Goal: Book appointment/travel/reservation

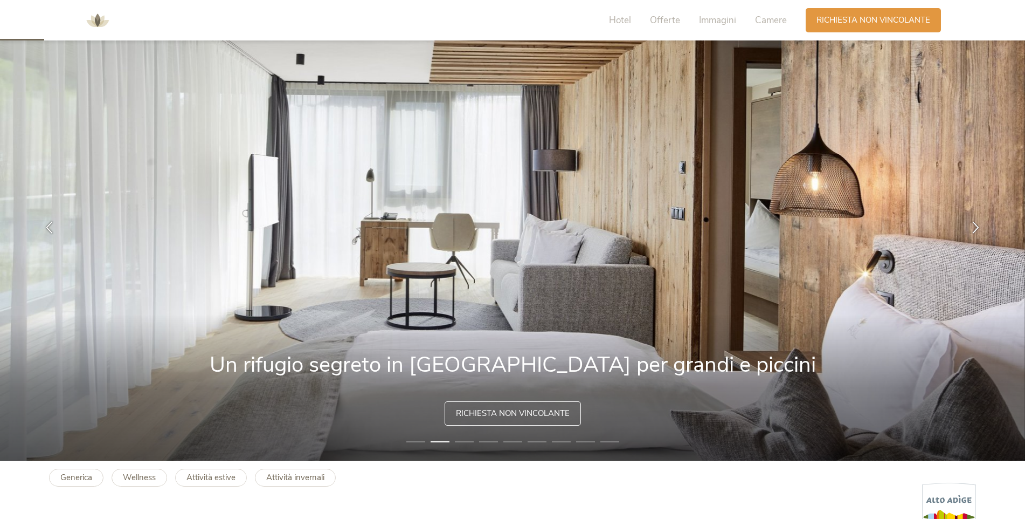
scroll to position [54, 0]
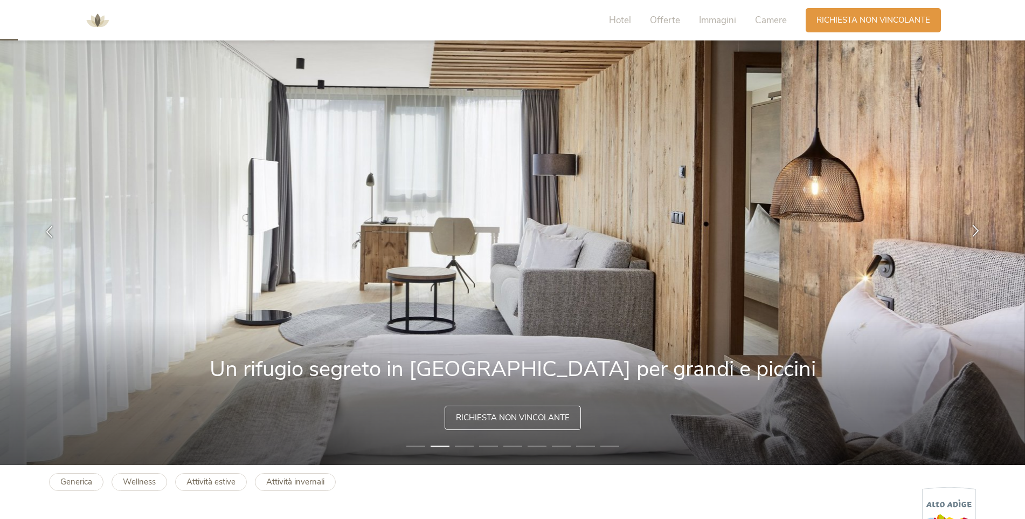
click at [974, 223] on div at bounding box center [976, 231] width 34 height 34
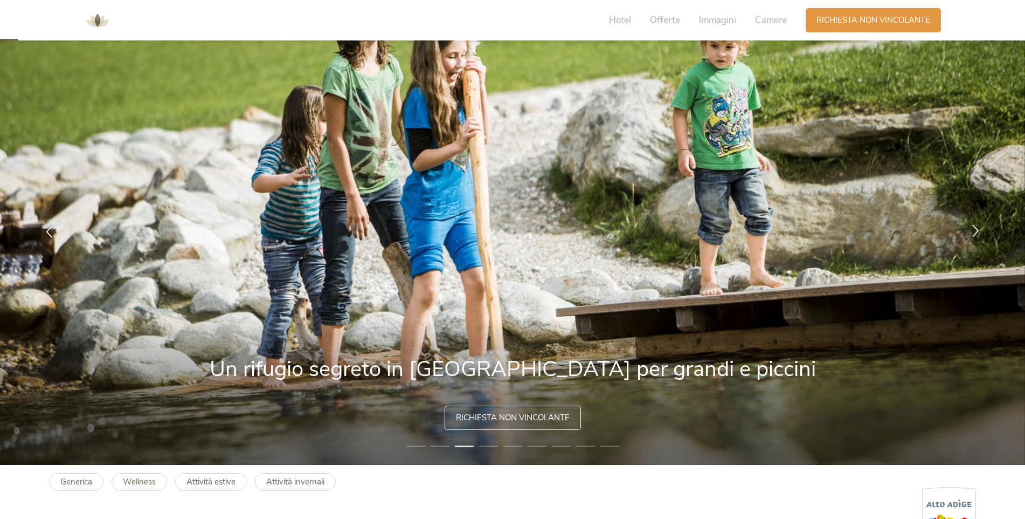
click at [974, 223] on div at bounding box center [976, 231] width 34 height 34
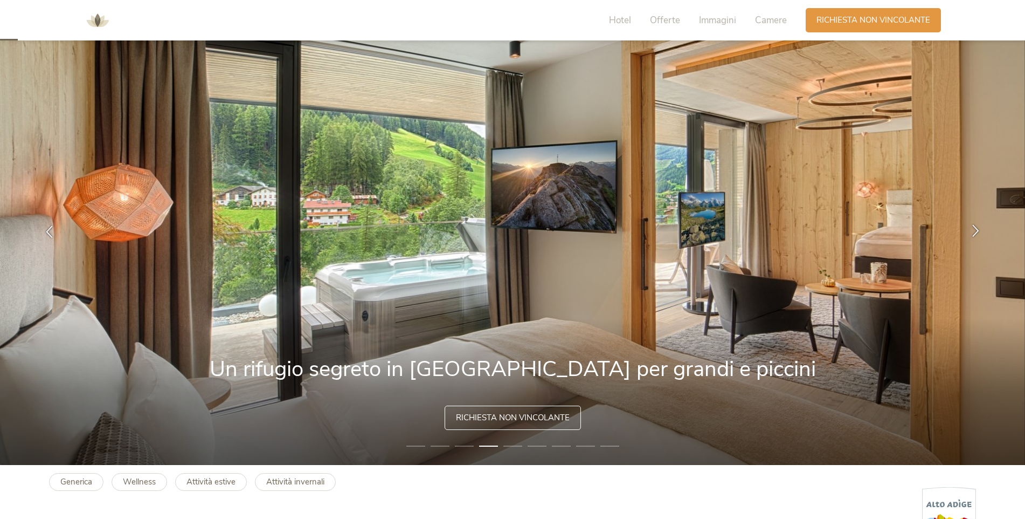
click at [974, 223] on div at bounding box center [976, 231] width 34 height 34
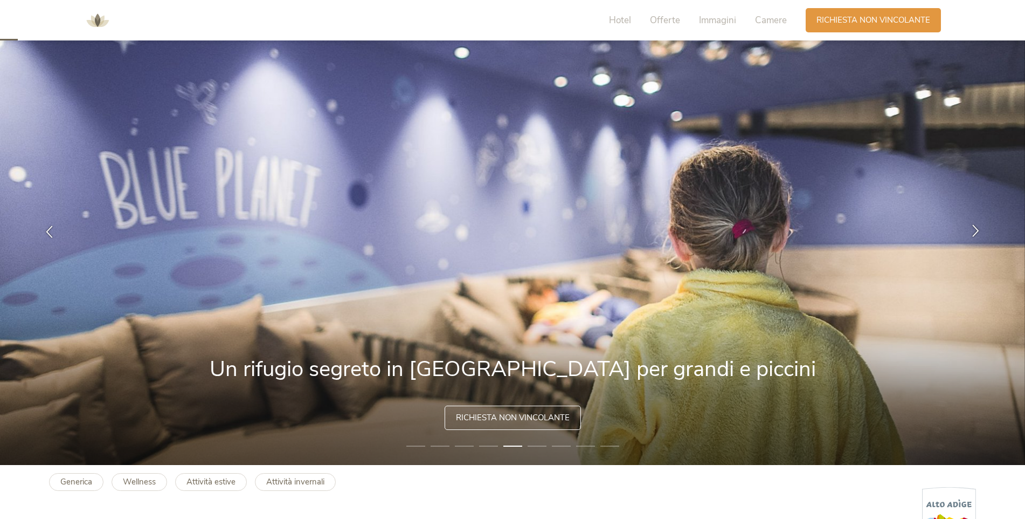
click at [974, 223] on div at bounding box center [976, 231] width 34 height 34
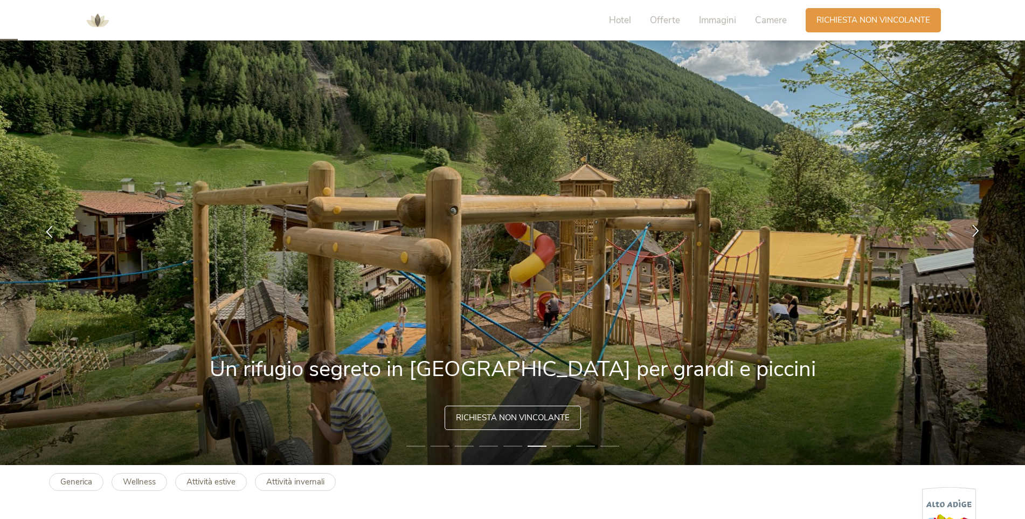
click at [974, 223] on div at bounding box center [976, 231] width 34 height 34
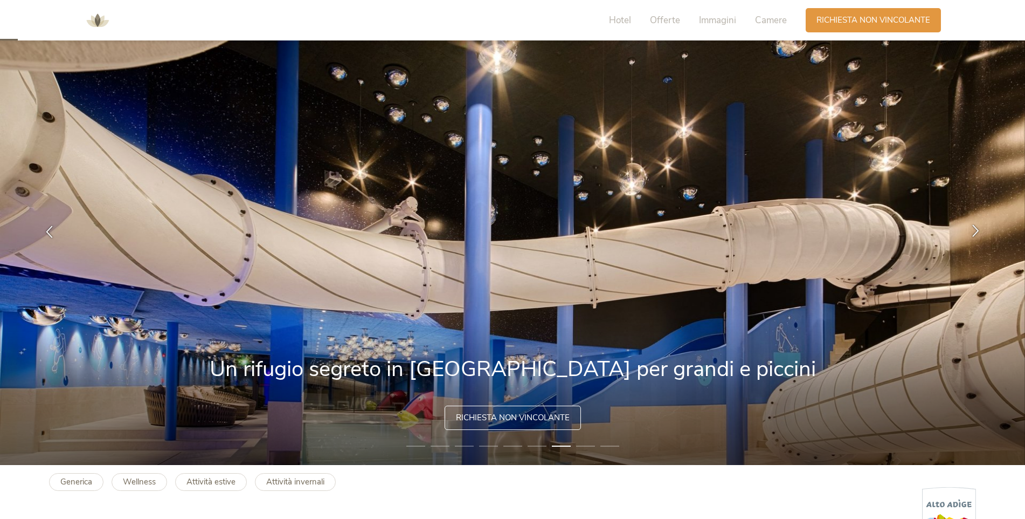
click at [974, 223] on div at bounding box center [976, 231] width 34 height 34
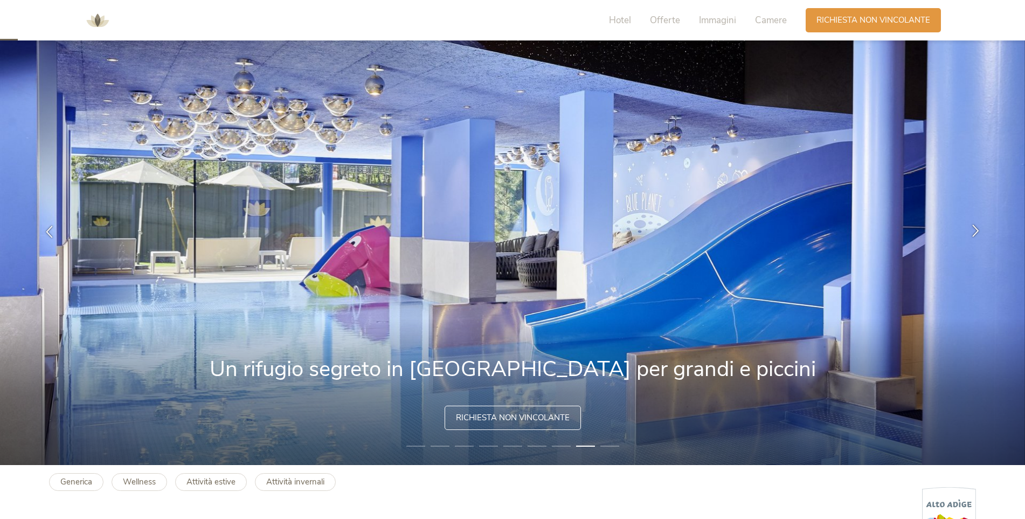
click at [974, 223] on div at bounding box center [976, 231] width 34 height 34
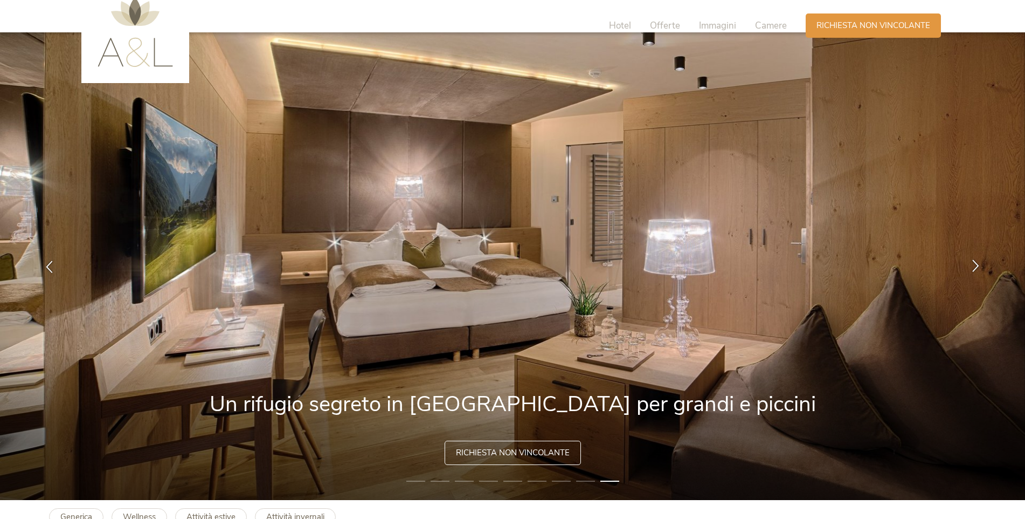
scroll to position [0, 0]
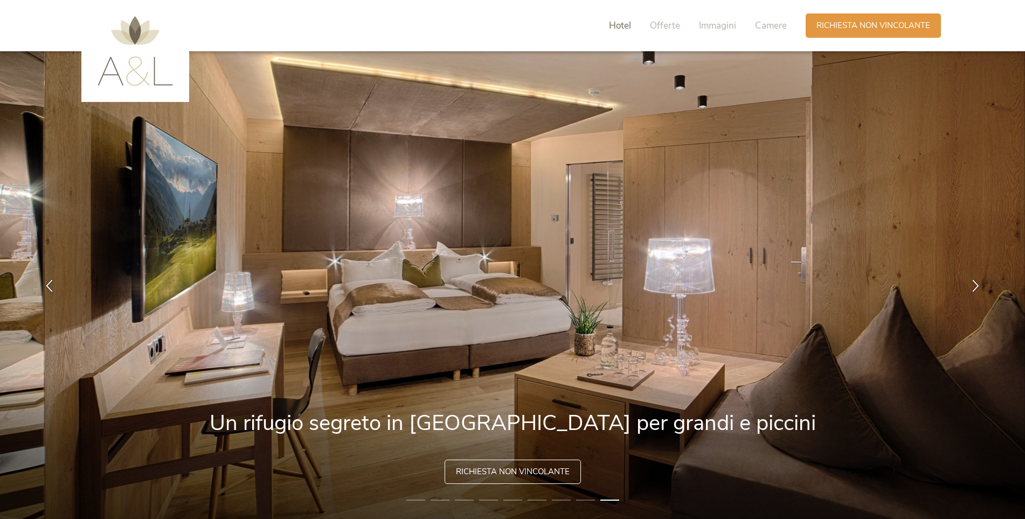
click at [624, 25] on span "Hotel" at bounding box center [620, 25] width 22 height 12
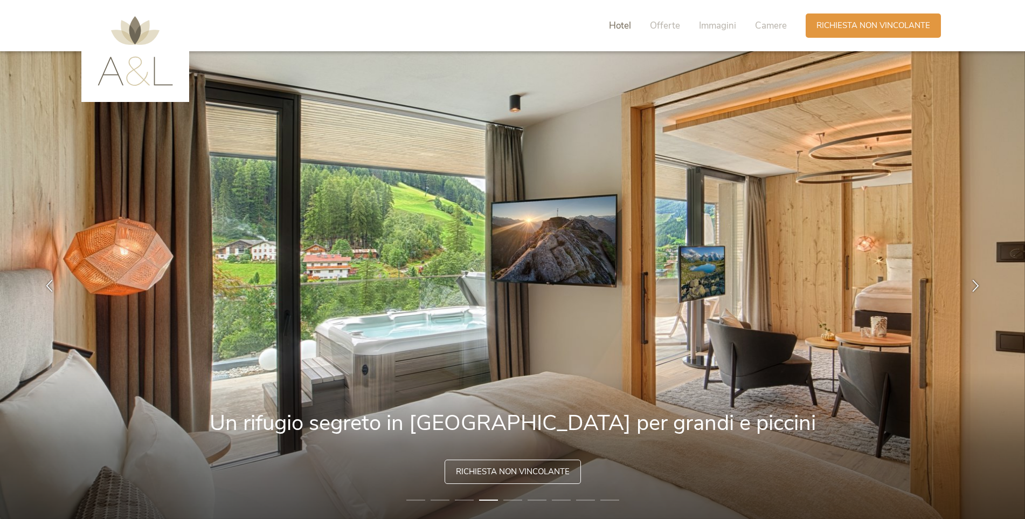
click at [631, 29] on span "Hotel" at bounding box center [620, 25] width 22 height 12
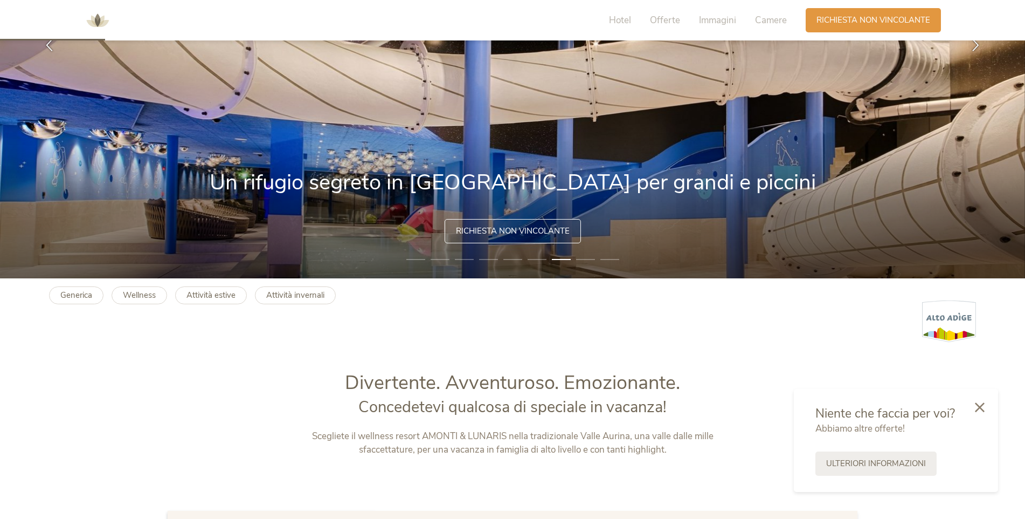
scroll to position [162, 0]
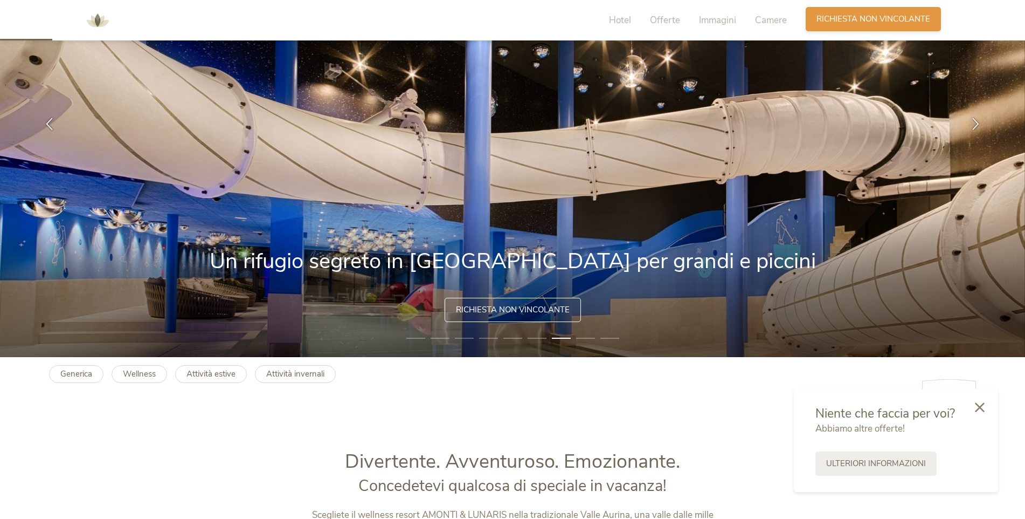
click at [849, 18] on span "Richiesta non vincolante" at bounding box center [874, 18] width 114 height 11
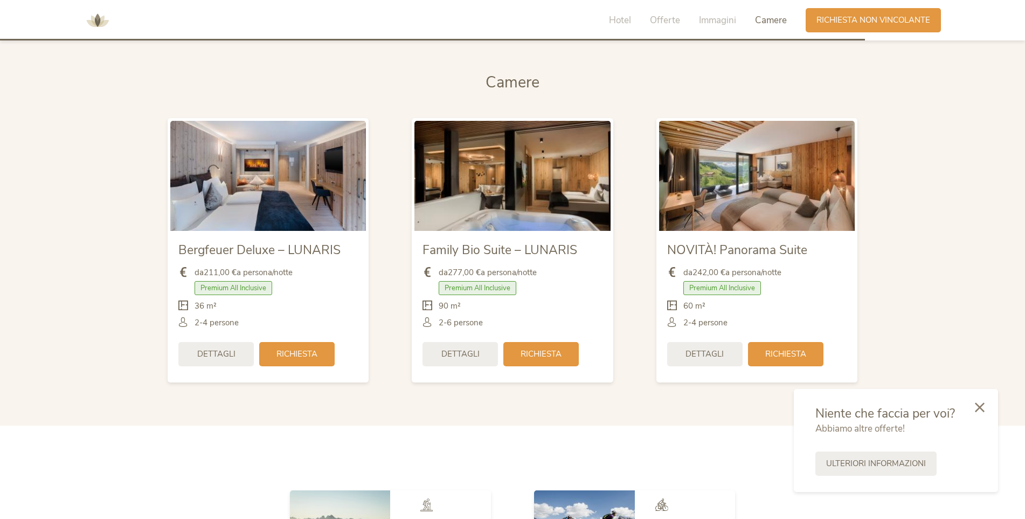
scroll to position [3157, 0]
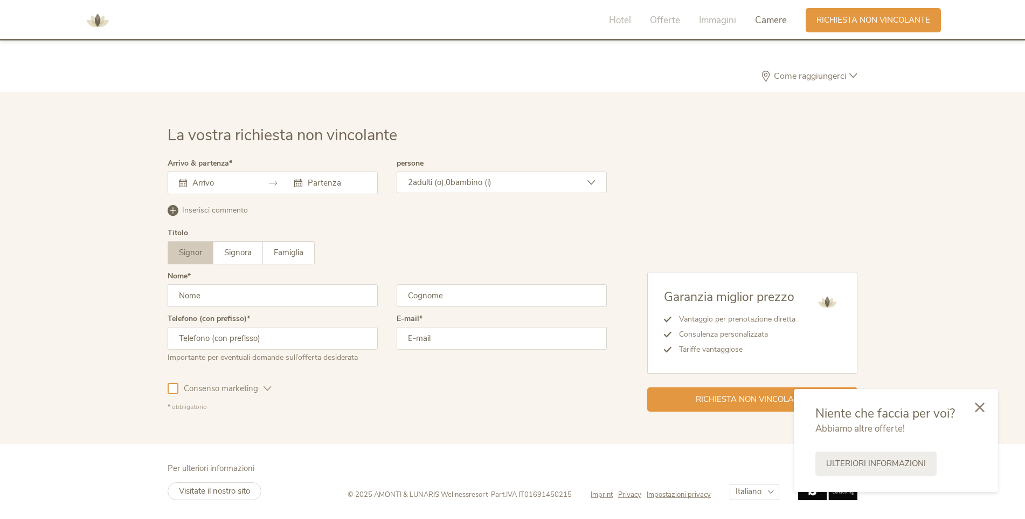
click at [235, 184] on input "text" at bounding box center [220, 182] width 61 height 11
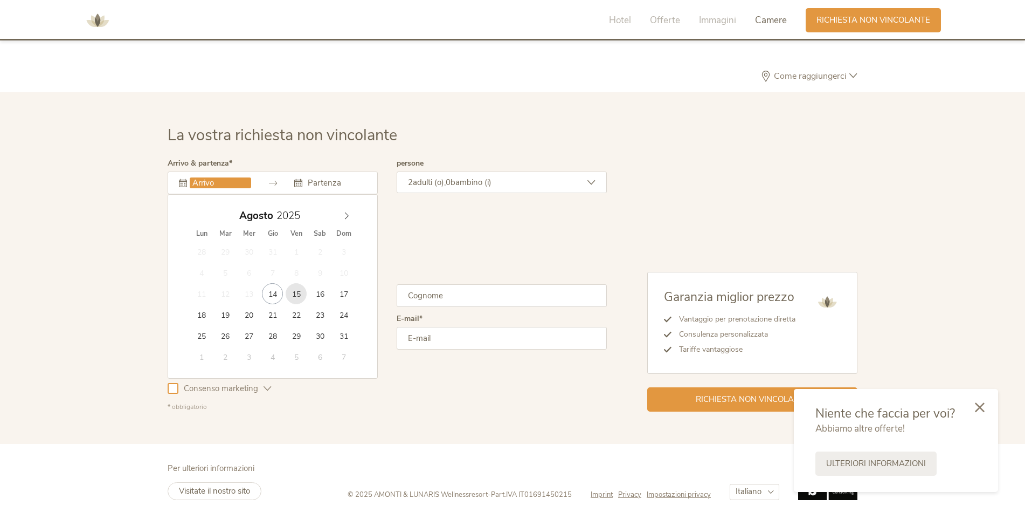
type input "[DATE]"
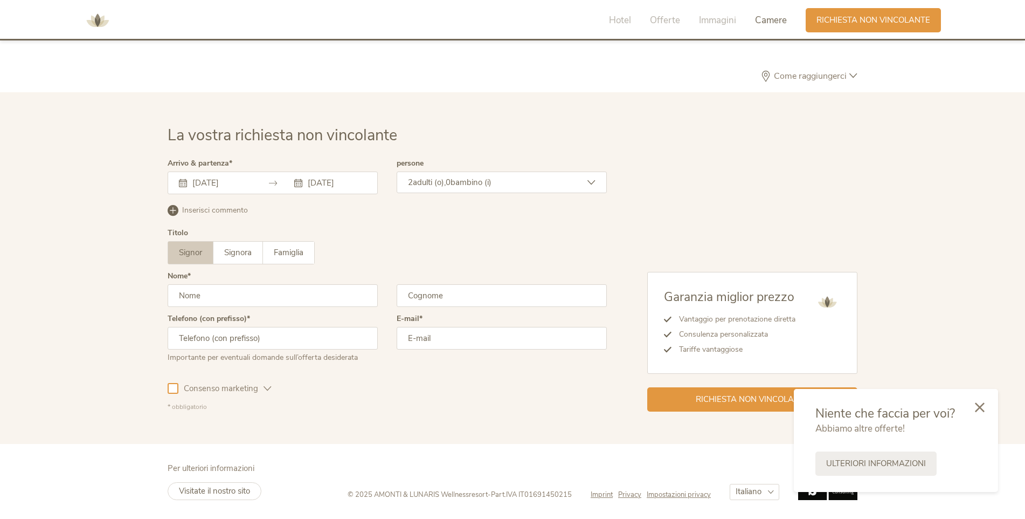
click at [480, 183] on span "bambino (i)" at bounding box center [471, 182] width 41 height 11
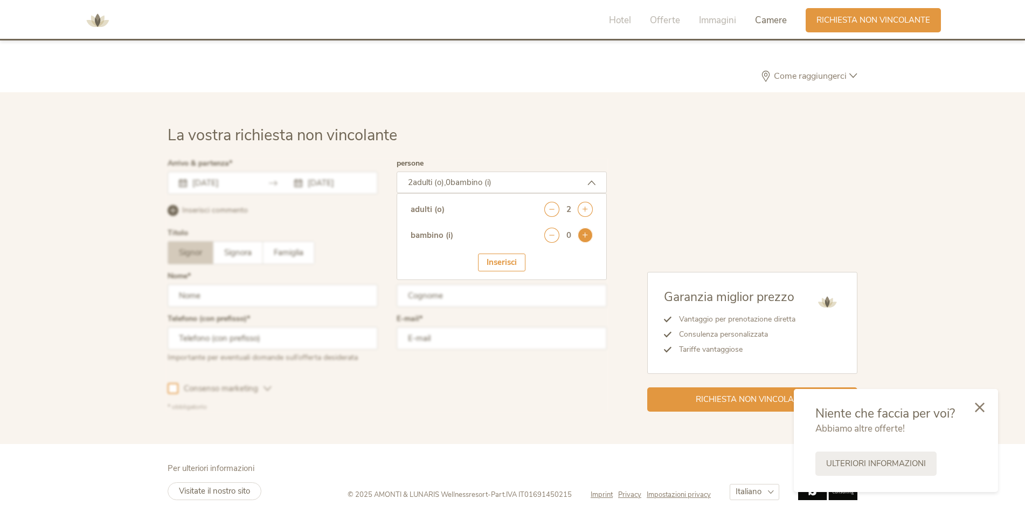
click at [587, 239] on icon at bounding box center [585, 234] width 15 height 15
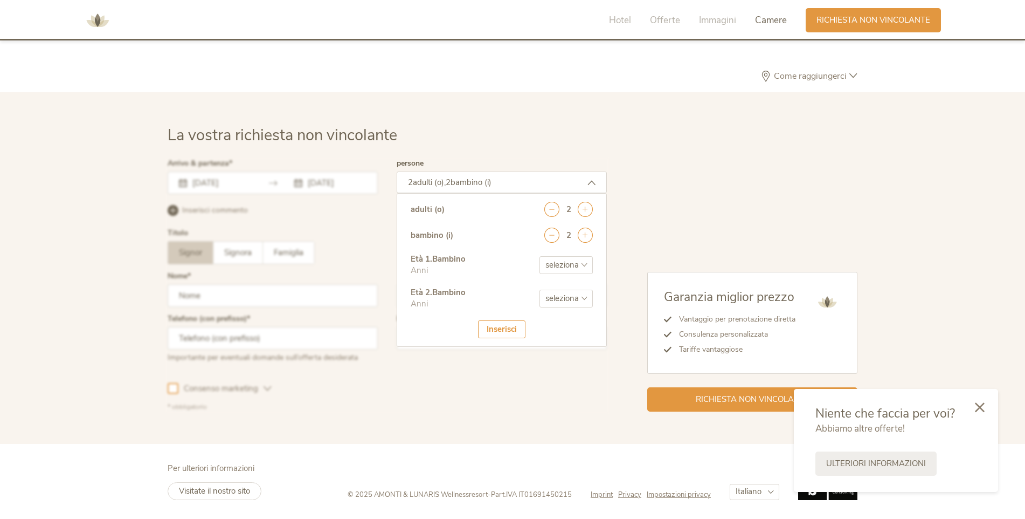
click at [566, 264] on select "seleziona 0 1 2 3 4 5 6 7 8 9 10 11 12 13 14 15 16 17" at bounding box center [566, 265] width 53 height 18
select select "2"
click at [540, 256] on select "seleziona 0 1 2 3 4 5 6 7 8 9 10 11 12 13 14 15 16 17" at bounding box center [566, 265] width 53 height 18
click at [549, 295] on select "seleziona 0 1 2 3 4 5 6 7 8 9 10 11 12 13 14 15 16 17" at bounding box center [566, 298] width 53 height 18
select select "5"
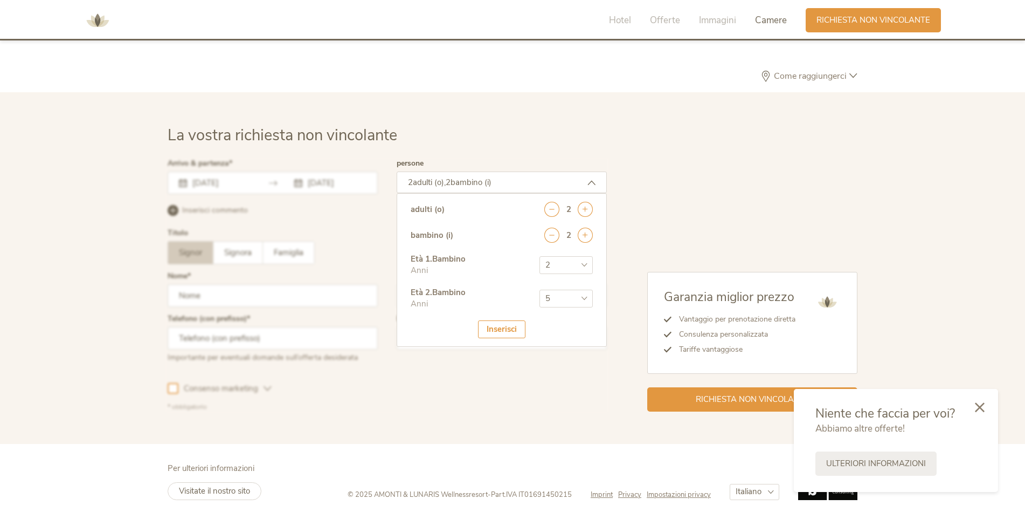
click at [540, 289] on select "seleziona 0 1 2 3 4 5 6 7 8 9 10 11 12 13 14 15 16 17" at bounding box center [566, 298] width 53 height 18
click at [491, 325] on div "Inserisci" at bounding box center [501, 329] width 47 height 18
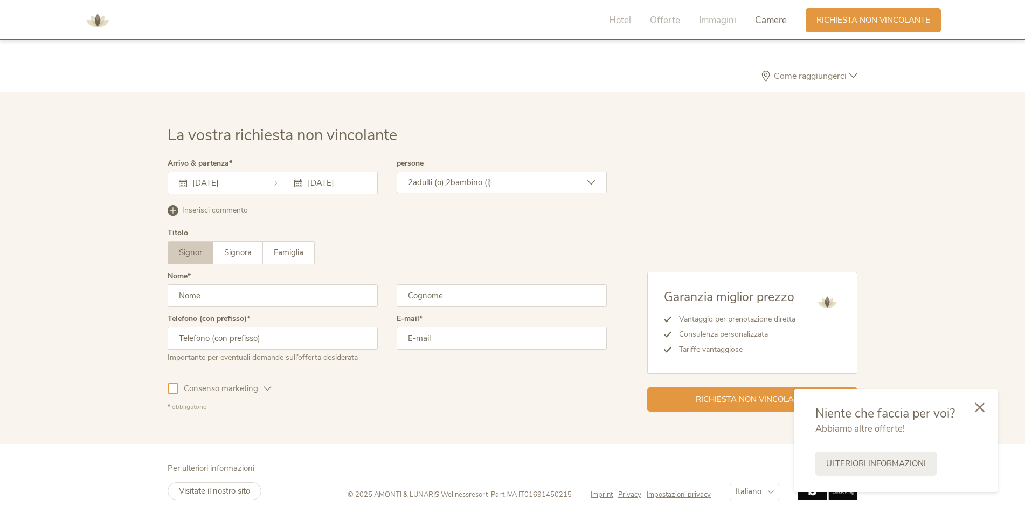
click at [222, 300] on input "text" at bounding box center [273, 295] width 210 height 23
type input "[PERSON_NAME]"
type input "[PHONE_NUMBER]"
type input "[PERSON_NAME][EMAIL_ADDRESS][DOMAIN_NAME]"
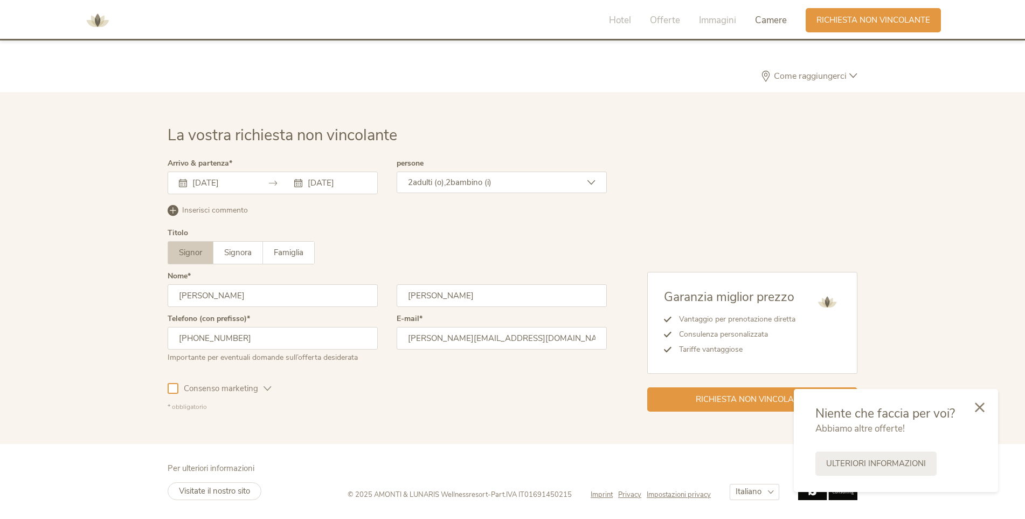
click at [399, 389] on div "Consenso marketing Consenso profilazione" at bounding box center [387, 386] width 439 height 31
click at [978, 406] on icon at bounding box center [980, 406] width 10 height 10
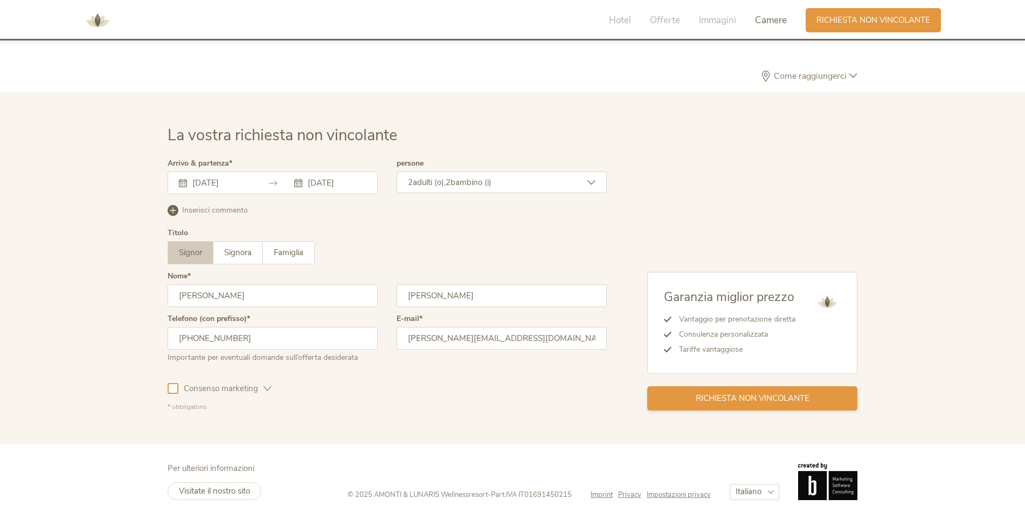
click at [742, 399] on span "Richiesta non vincolante" at bounding box center [753, 397] width 114 height 11
